Goal: Information Seeking & Learning: Understand process/instructions

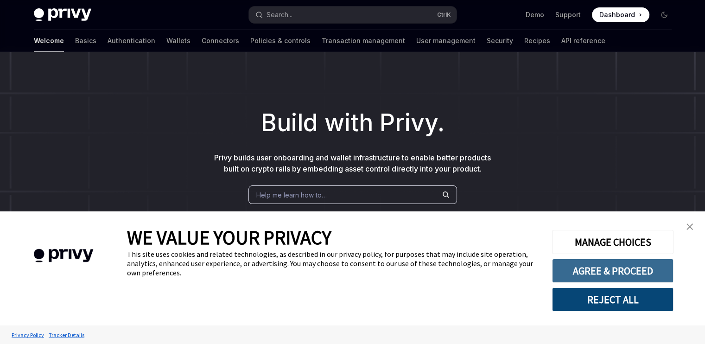
click at [589, 280] on button "AGREE & PROCEED" at bounding box center [613, 271] width 122 height 24
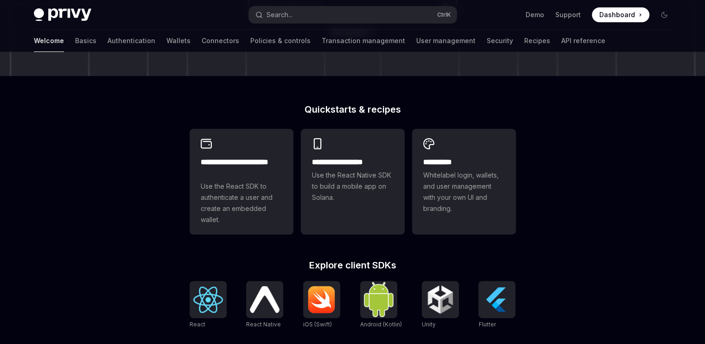
scroll to position [204, 0]
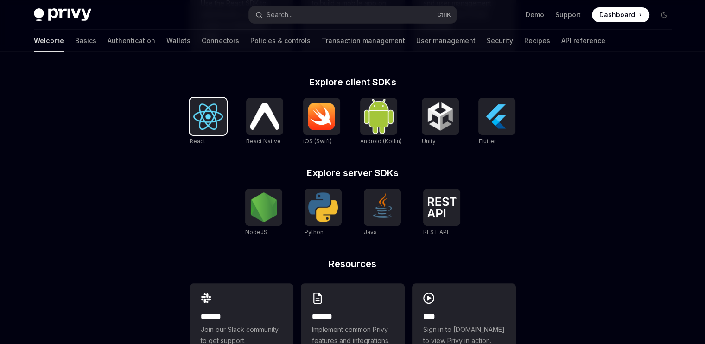
click at [205, 130] on img at bounding box center [208, 116] width 30 height 26
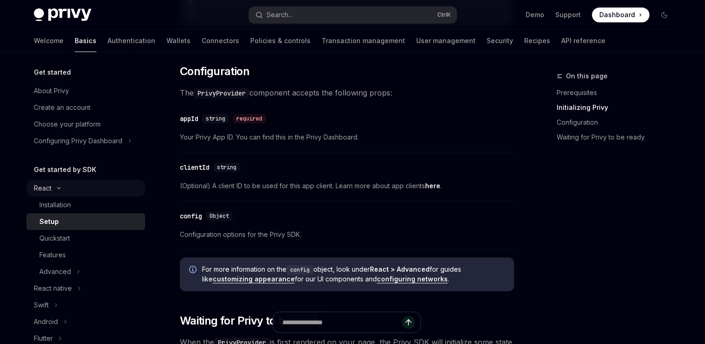
scroll to position [614, 0]
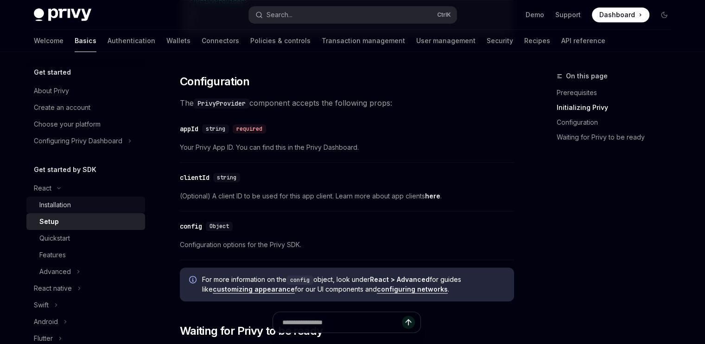
click at [65, 202] on div "Installation" at bounding box center [55, 204] width 32 height 11
type textarea "*"
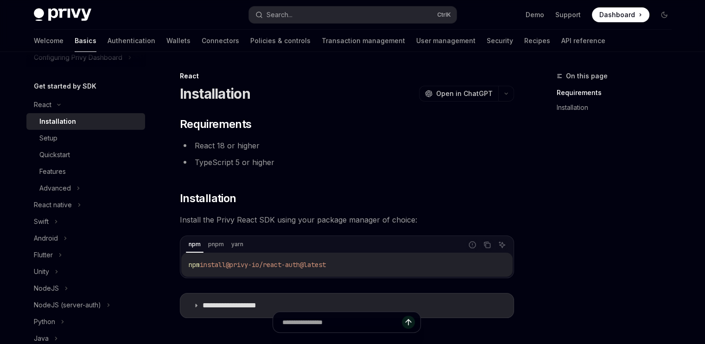
scroll to position [83, 0]
click at [484, 244] on icon "Copy the contents from the code block" at bounding box center [487, 244] width 7 height 7
